Goal: Task Accomplishment & Management: Complete application form

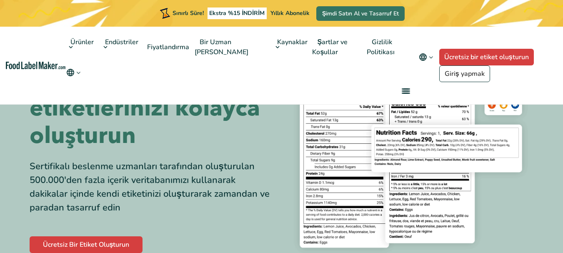
scroll to position [83, 0]
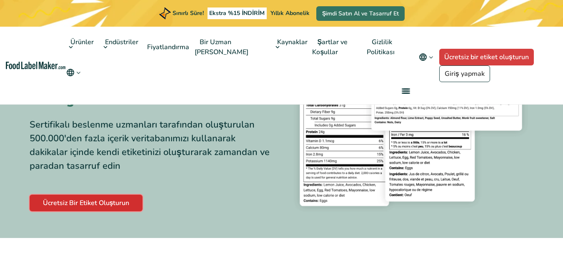
click at [102, 204] on font "Ücretsiz Bir Etiket Oluşturun" at bounding box center [86, 202] width 87 height 9
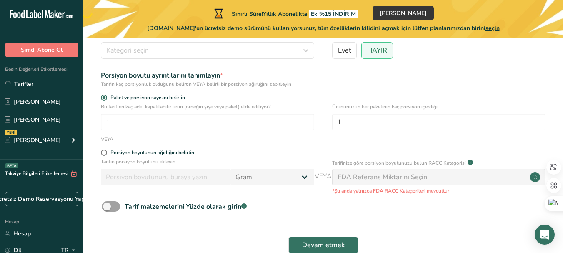
scroll to position [18, 0]
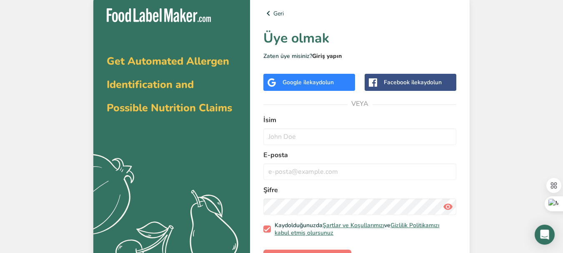
click at [329, 56] on font "Giriş yapın" at bounding box center [327, 56] width 30 height 8
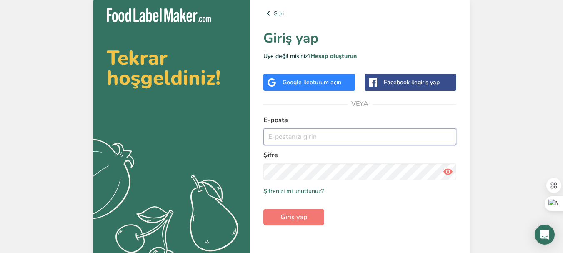
click at [290, 136] on input "email" at bounding box center [359, 136] width 193 height 17
type input "kalite@temelgida.com.tr"
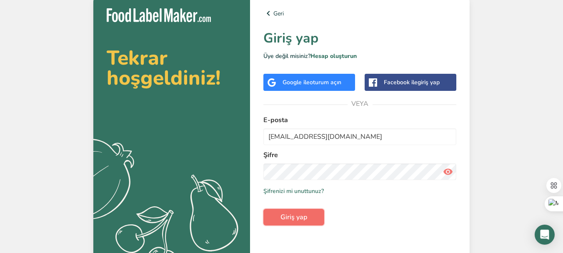
click at [309, 215] on button "Giriş yap" at bounding box center [293, 217] width 61 height 17
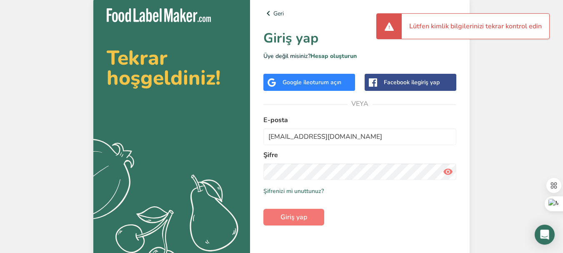
click at [347, 151] on label "Şifre" at bounding box center [359, 155] width 193 height 10
click at [448, 171] on icon at bounding box center [448, 171] width 10 height 15
